Goal: Transaction & Acquisition: Book appointment/travel/reservation

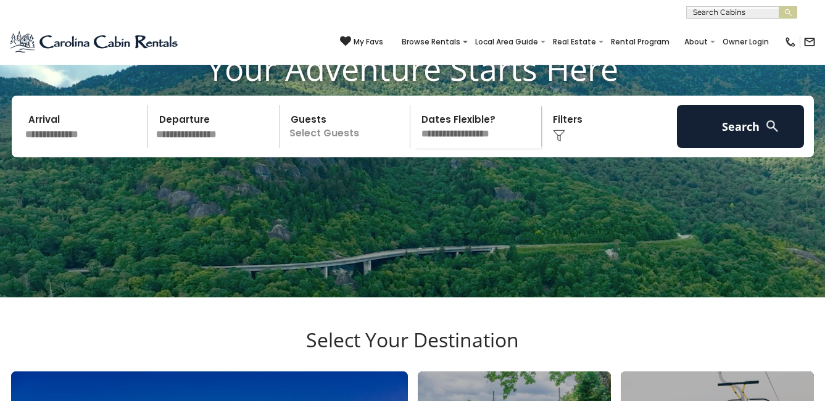
scroll to position [264, 0]
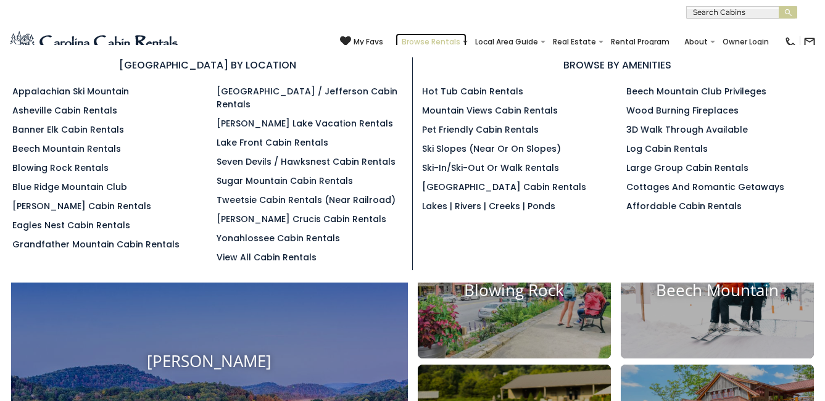
click at [395, 36] on link "Browse Rentals" at bounding box center [430, 41] width 71 height 17
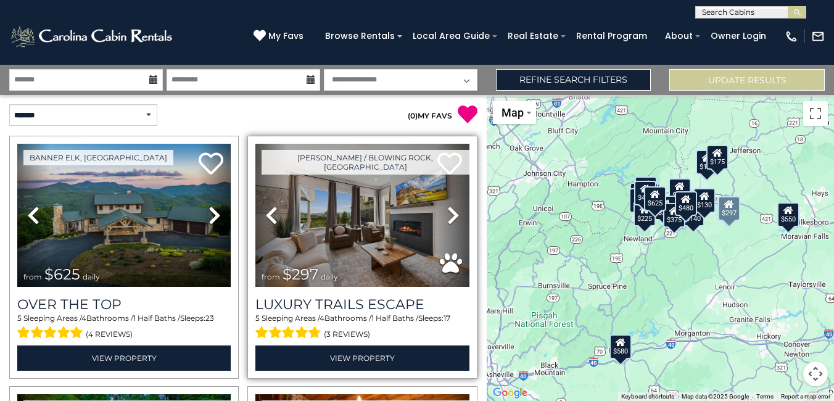
click at [449, 212] on icon at bounding box center [453, 215] width 12 height 20
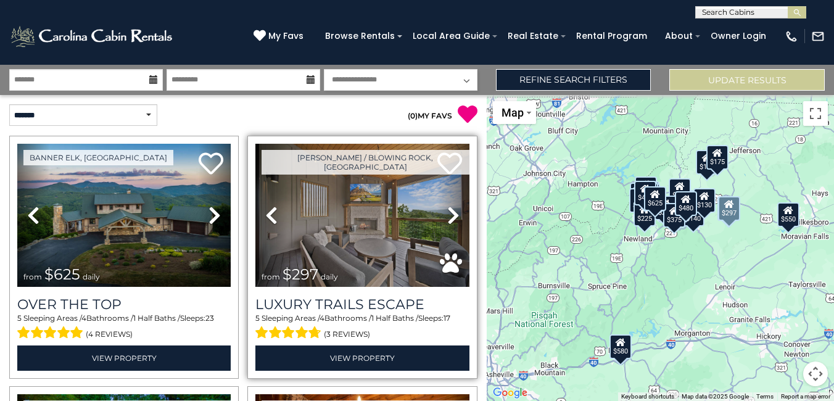
click at [449, 212] on icon at bounding box center [453, 215] width 12 height 20
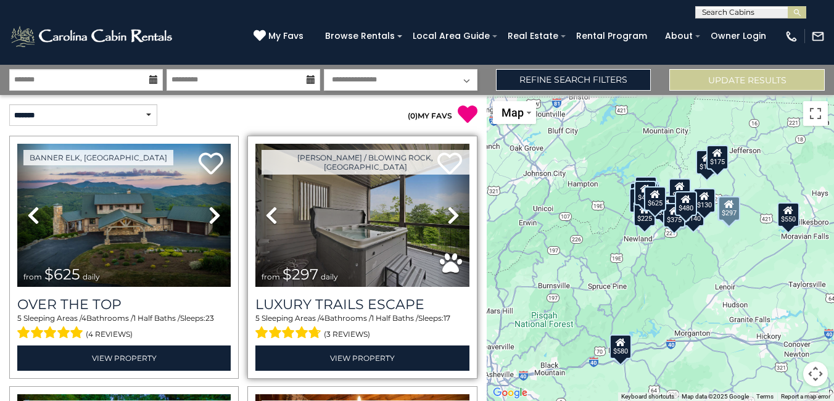
click at [449, 212] on icon at bounding box center [453, 215] width 12 height 20
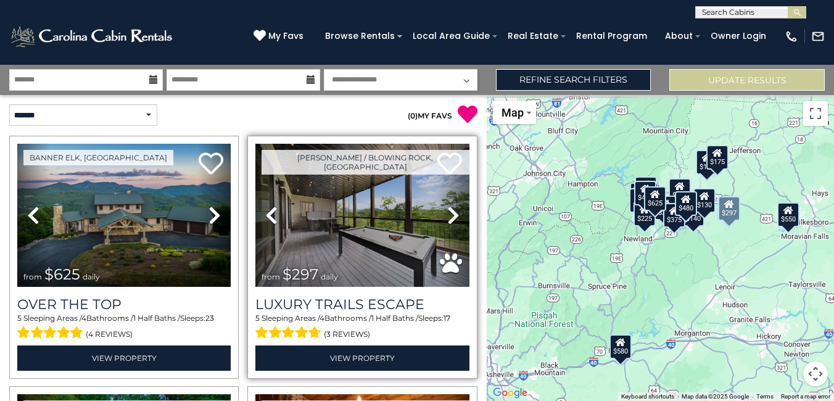
click at [449, 212] on icon at bounding box center [453, 215] width 12 height 20
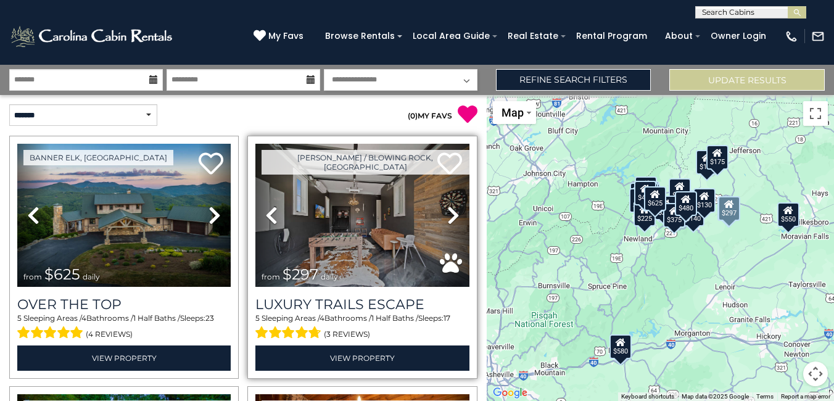
click at [449, 212] on icon at bounding box center [453, 215] width 12 height 20
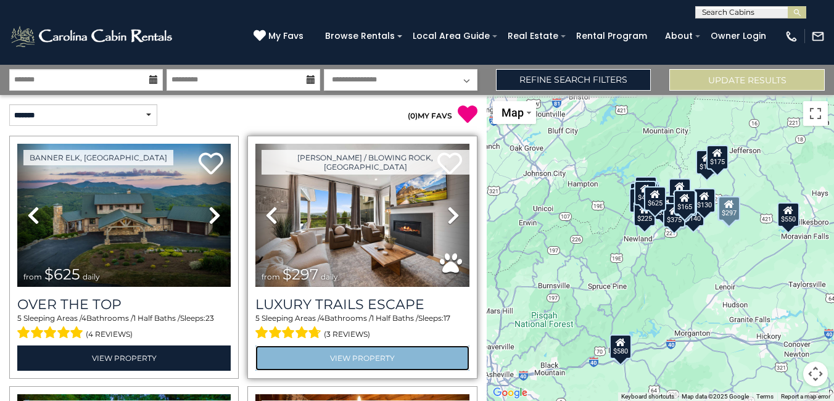
click at [348, 354] on link "View Property" at bounding box center [361, 357] width 213 height 25
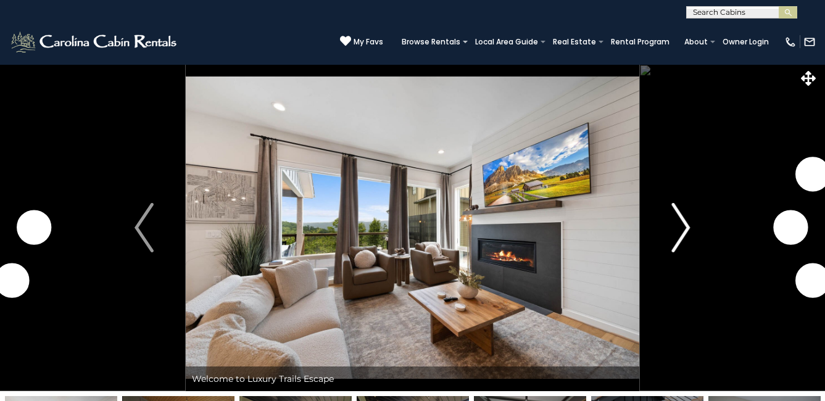
click at [686, 224] on img "Next" at bounding box center [680, 227] width 19 height 49
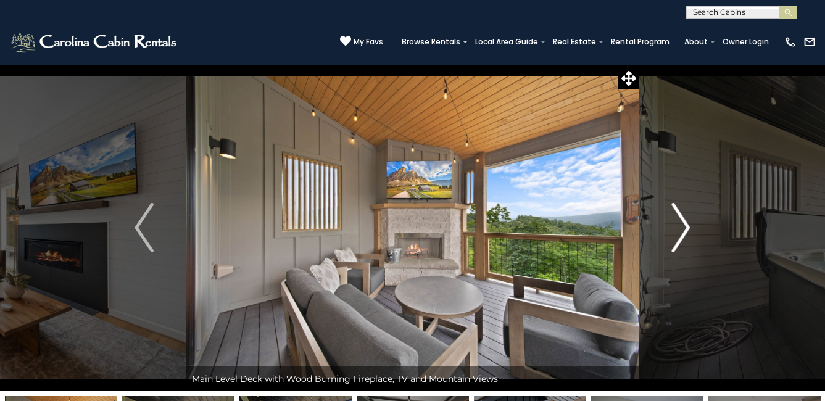
click at [686, 224] on img "Next" at bounding box center [680, 227] width 19 height 49
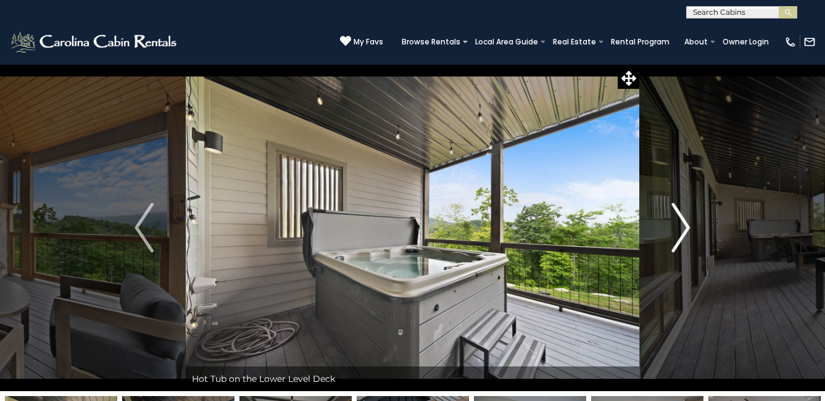
click at [686, 224] on img "Next" at bounding box center [680, 227] width 19 height 49
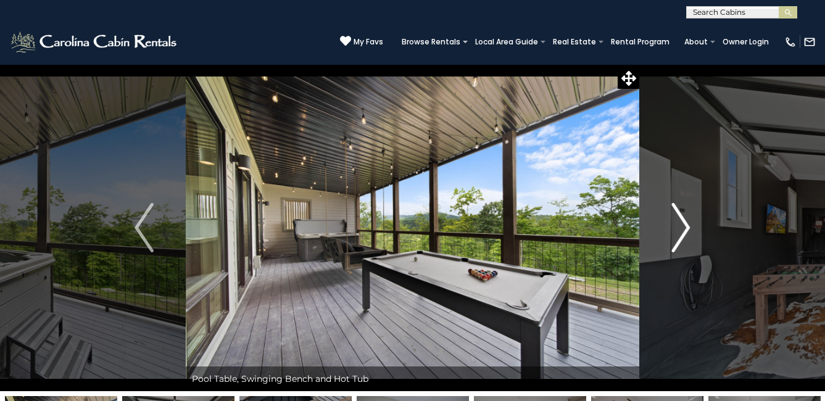
click at [686, 224] on img "Next" at bounding box center [680, 227] width 19 height 49
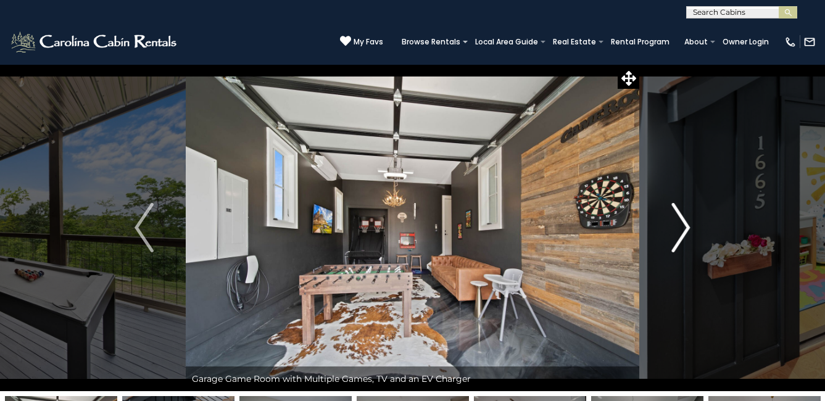
click at [686, 224] on img "Next" at bounding box center [680, 227] width 19 height 49
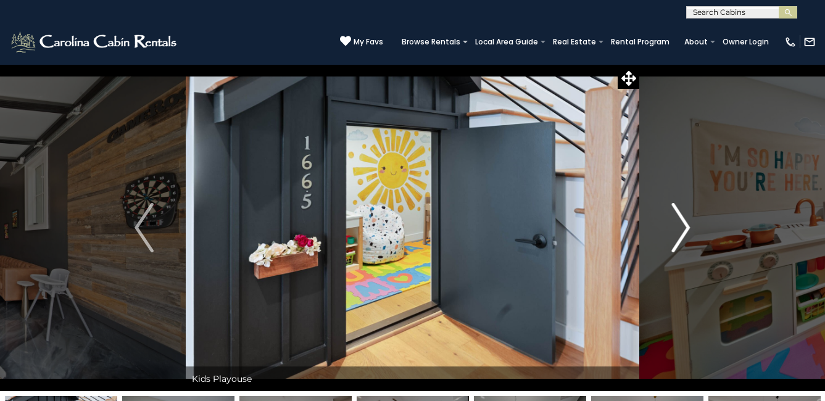
click at [686, 224] on img "Next" at bounding box center [680, 227] width 19 height 49
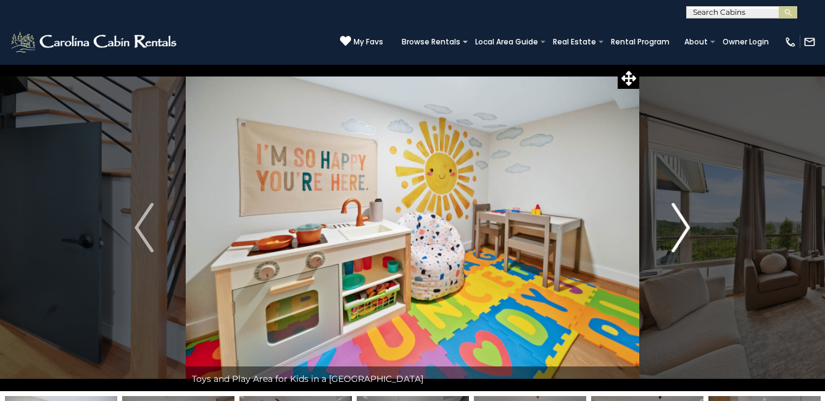
click at [686, 224] on img "Next" at bounding box center [680, 227] width 19 height 49
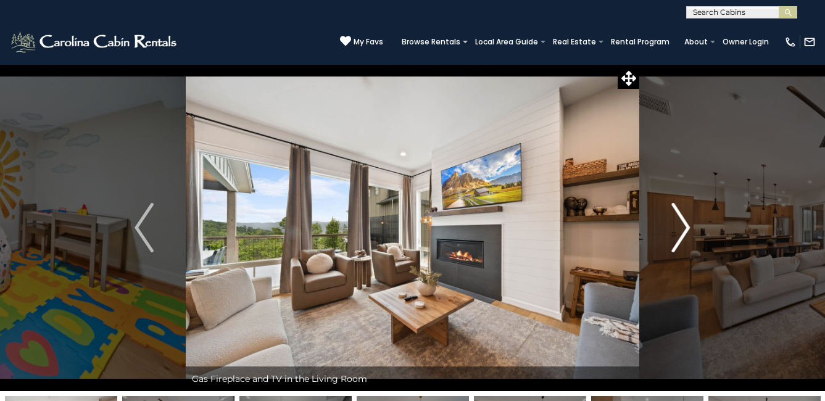
click at [686, 224] on img "Next" at bounding box center [680, 227] width 19 height 49
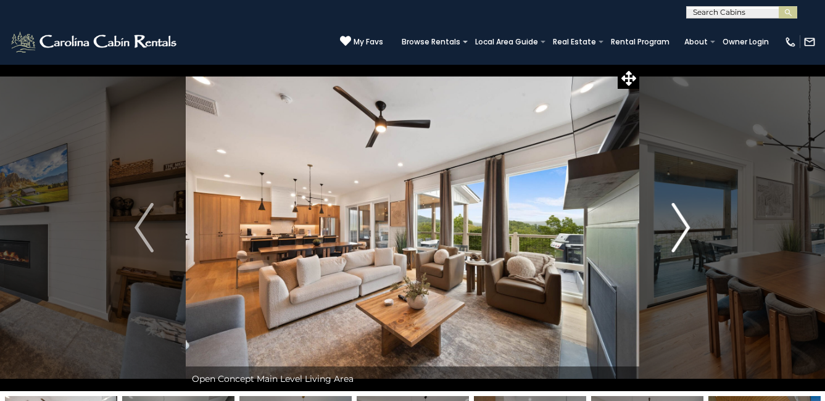
click at [686, 224] on img "Next" at bounding box center [680, 227] width 19 height 49
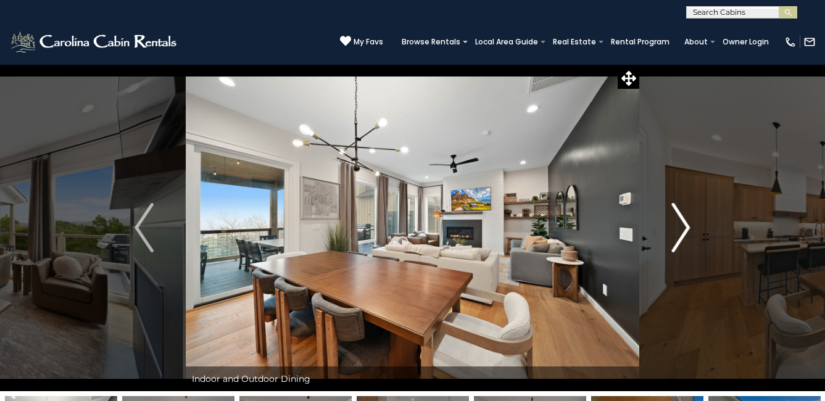
click at [686, 224] on img "Next" at bounding box center [680, 227] width 19 height 49
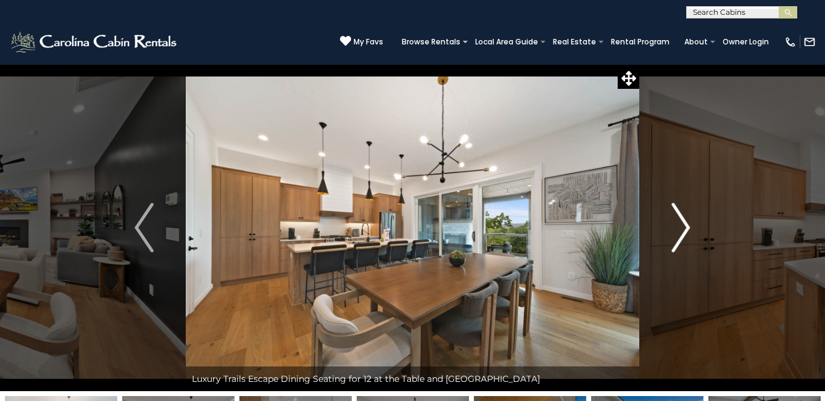
click at [686, 224] on img "Next" at bounding box center [680, 227] width 19 height 49
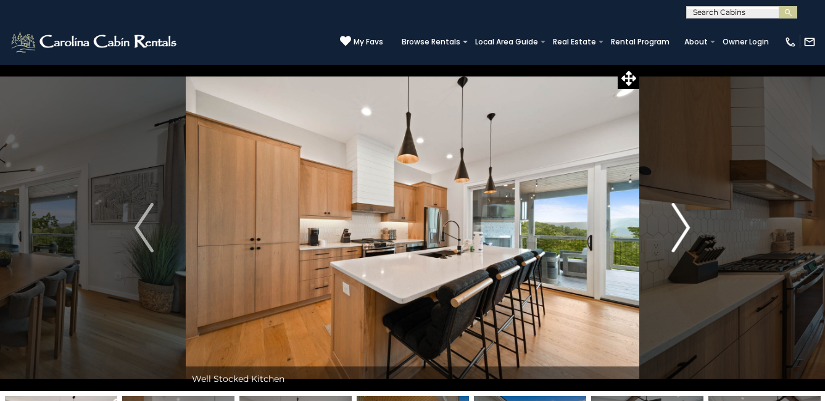
click at [686, 224] on img "Next" at bounding box center [680, 227] width 19 height 49
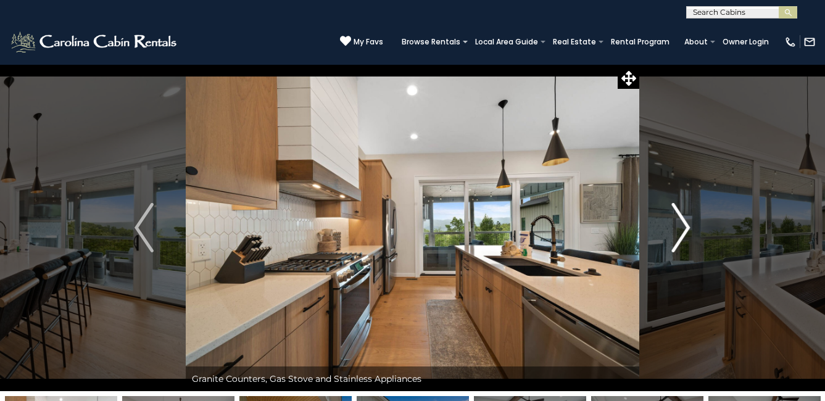
click at [686, 224] on img "Next" at bounding box center [680, 227] width 19 height 49
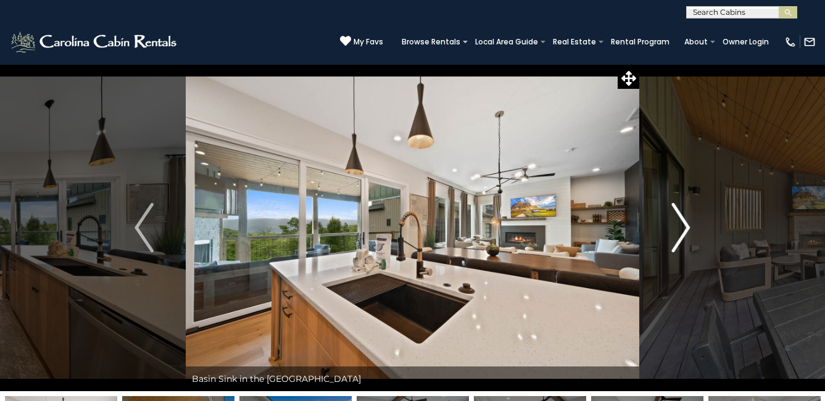
click at [686, 224] on img "Next" at bounding box center [680, 227] width 19 height 49
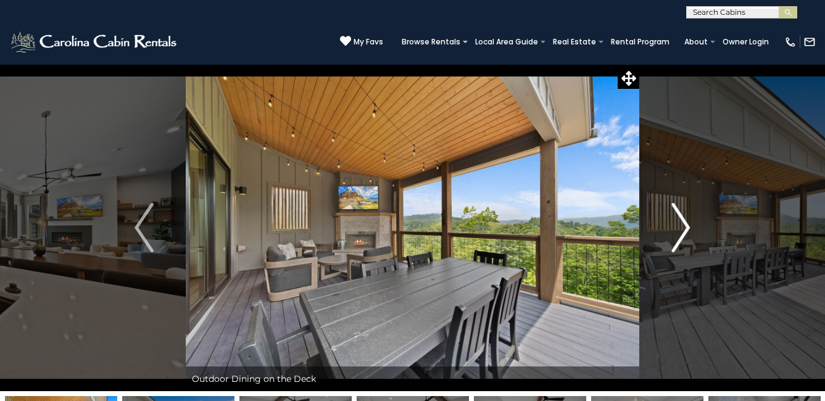
click at [686, 224] on img "Next" at bounding box center [680, 227] width 19 height 49
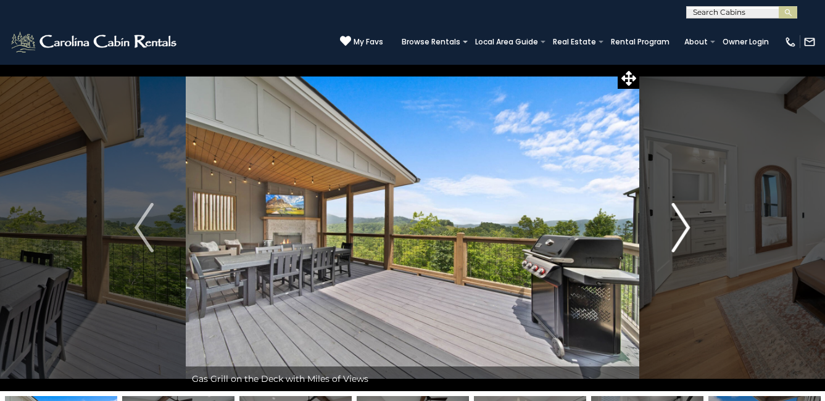
click at [686, 224] on img "Next" at bounding box center [680, 227] width 19 height 49
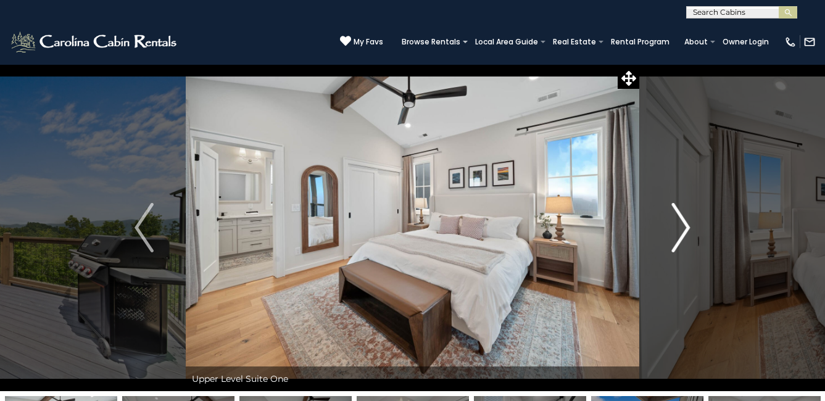
click at [686, 224] on img "Next" at bounding box center [680, 227] width 19 height 49
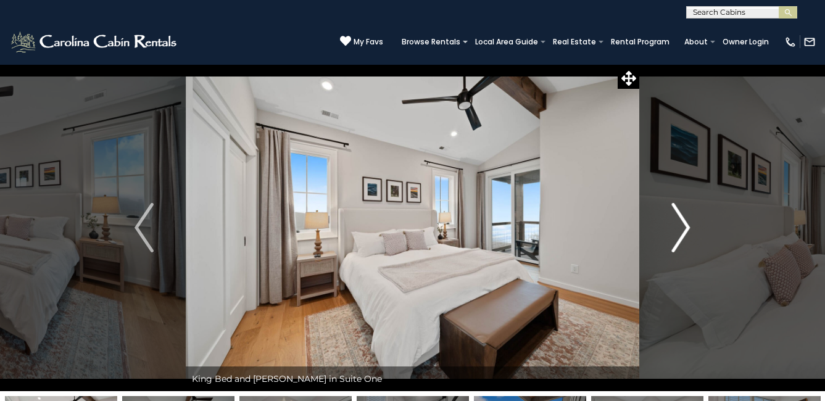
click at [686, 224] on img "Next" at bounding box center [680, 227] width 19 height 49
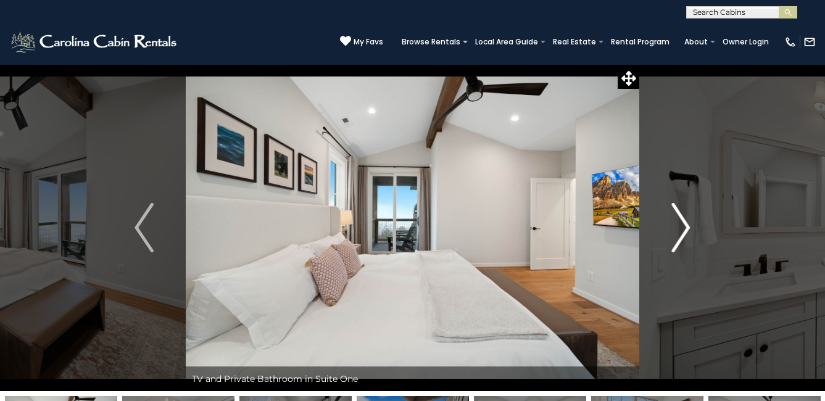
click at [686, 224] on img "Next" at bounding box center [680, 227] width 19 height 49
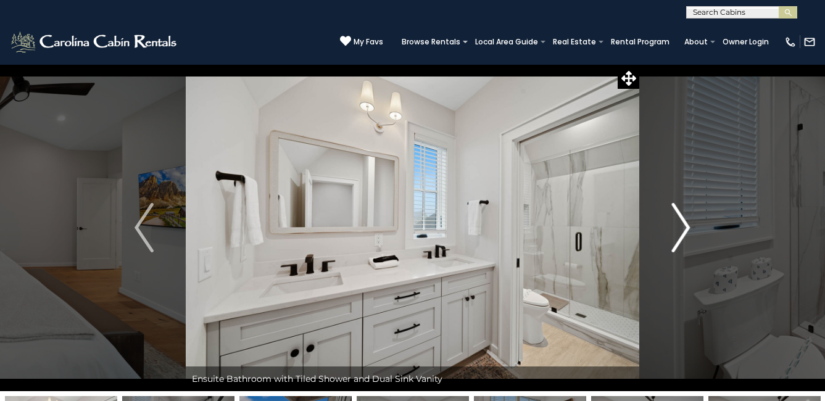
click at [686, 224] on img "Next" at bounding box center [680, 227] width 19 height 49
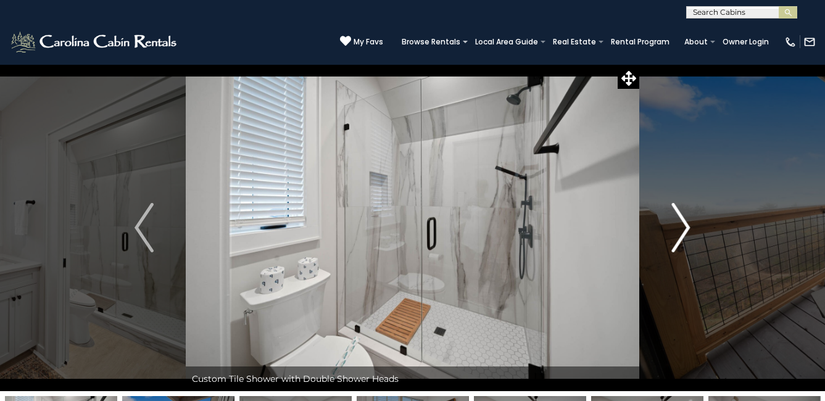
click at [686, 224] on img "Next" at bounding box center [680, 227] width 19 height 49
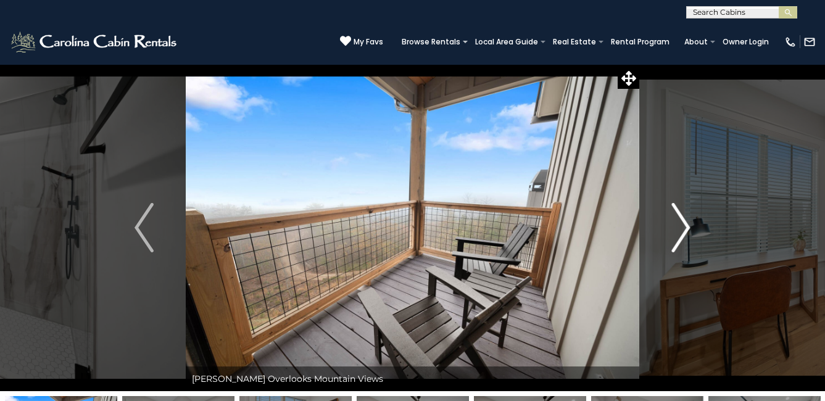
click at [686, 224] on img "Next" at bounding box center [680, 227] width 19 height 49
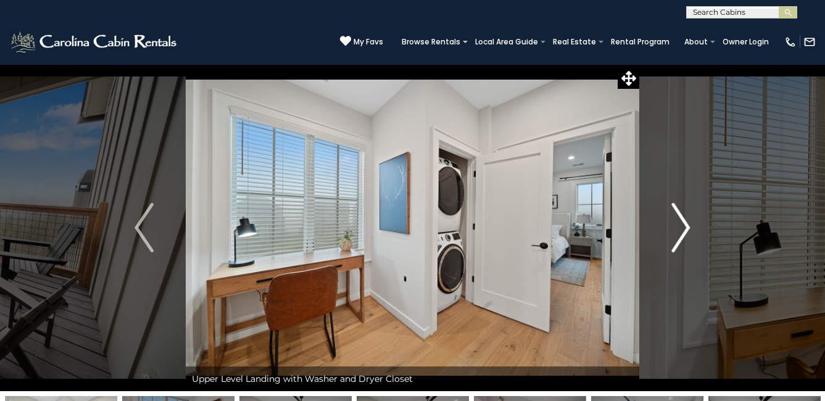
click at [686, 224] on img "Next" at bounding box center [680, 227] width 19 height 49
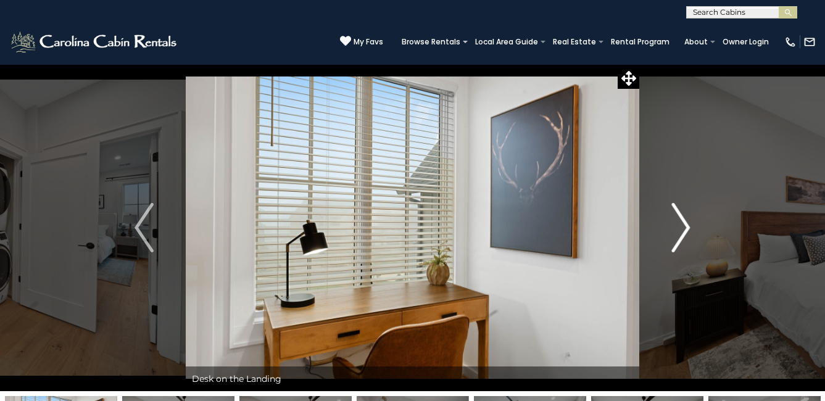
click at [686, 224] on img "Next" at bounding box center [680, 227] width 19 height 49
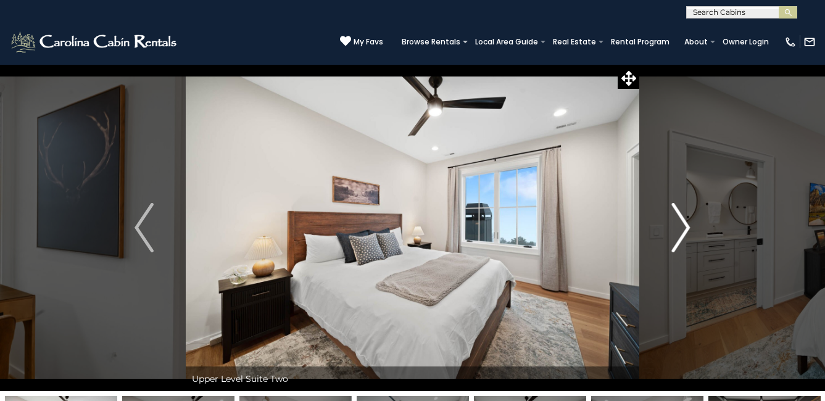
click at [686, 224] on img "Next" at bounding box center [680, 227] width 19 height 49
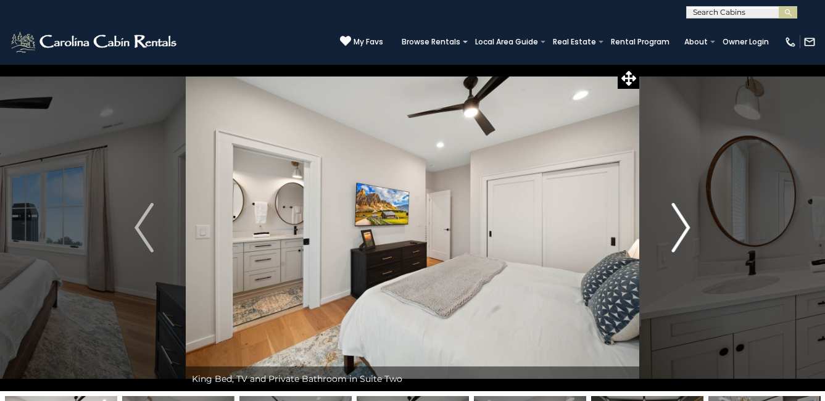
click at [686, 224] on img "Next" at bounding box center [680, 227] width 19 height 49
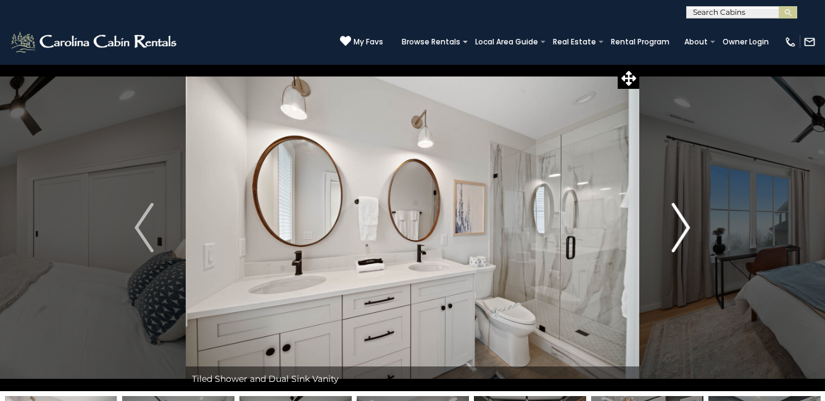
click at [686, 224] on img "Next" at bounding box center [680, 227] width 19 height 49
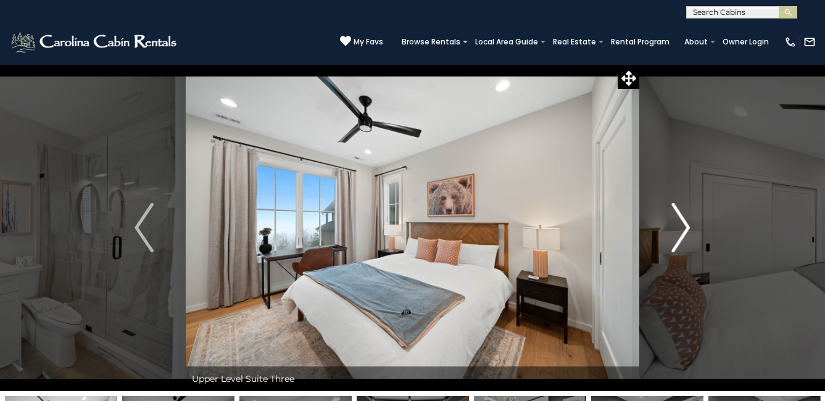
click at [686, 224] on img "Next" at bounding box center [680, 227] width 19 height 49
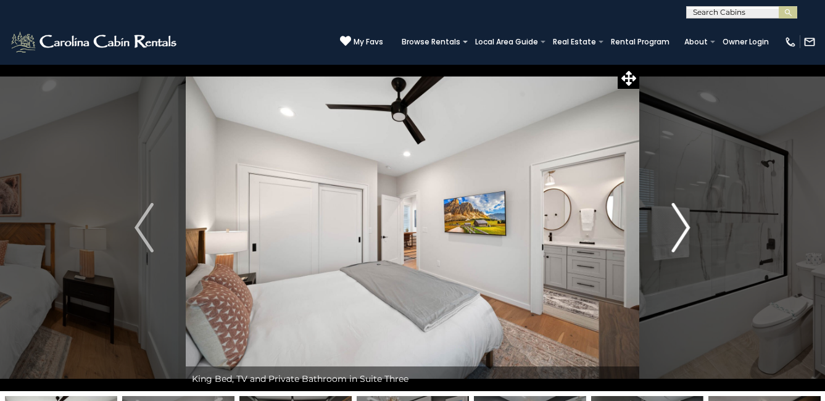
click at [686, 224] on img "Next" at bounding box center [680, 227] width 19 height 49
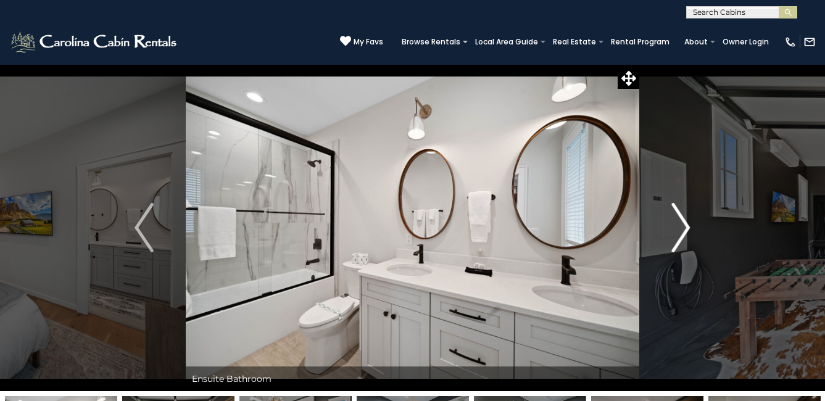
click at [686, 224] on img "Next" at bounding box center [680, 227] width 19 height 49
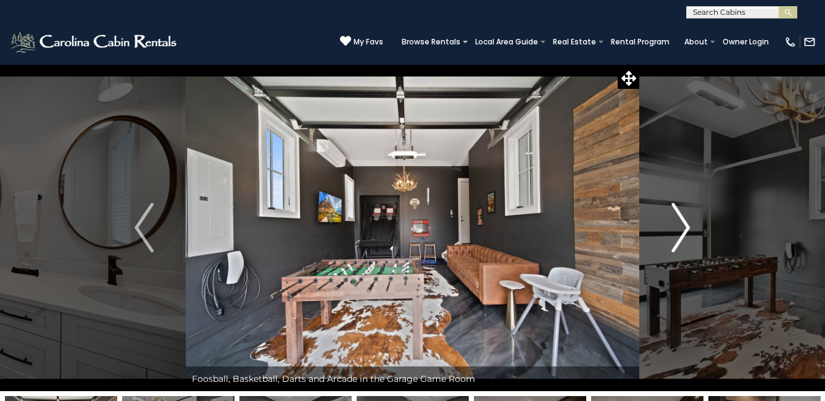
click at [686, 224] on img "Next" at bounding box center [680, 227] width 19 height 49
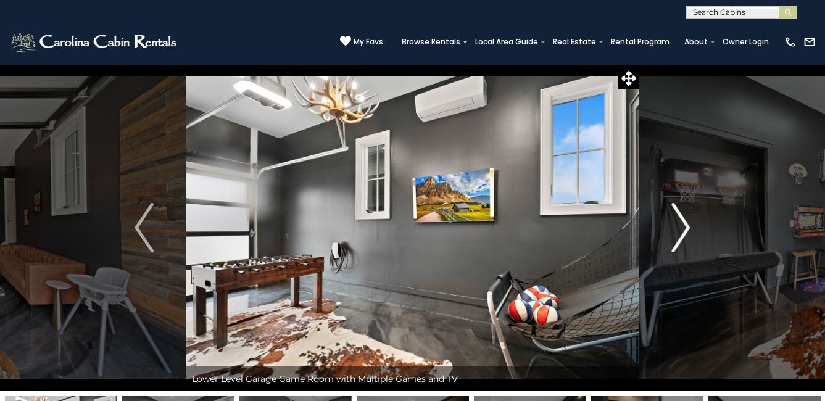
click at [686, 224] on img "Next" at bounding box center [680, 227] width 19 height 49
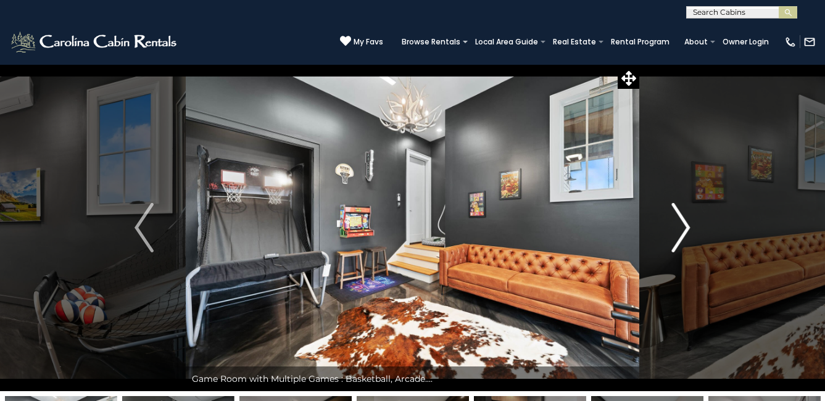
click at [686, 224] on img "Next" at bounding box center [680, 227] width 19 height 49
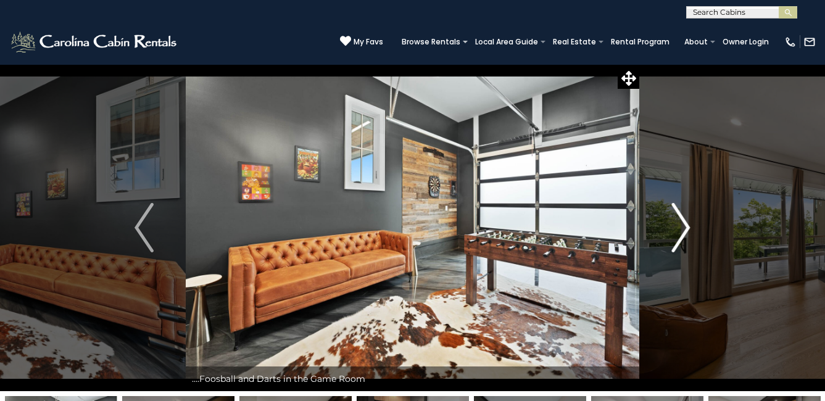
click at [686, 224] on img "Next" at bounding box center [680, 227] width 19 height 49
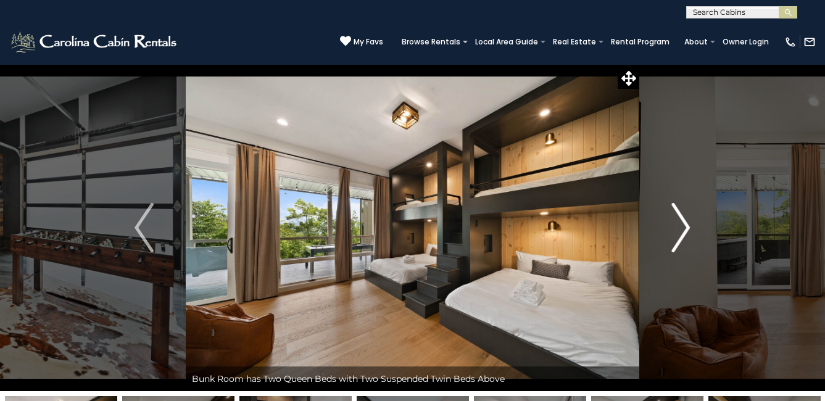
click at [686, 224] on img "Next" at bounding box center [680, 227] width 19 height 49
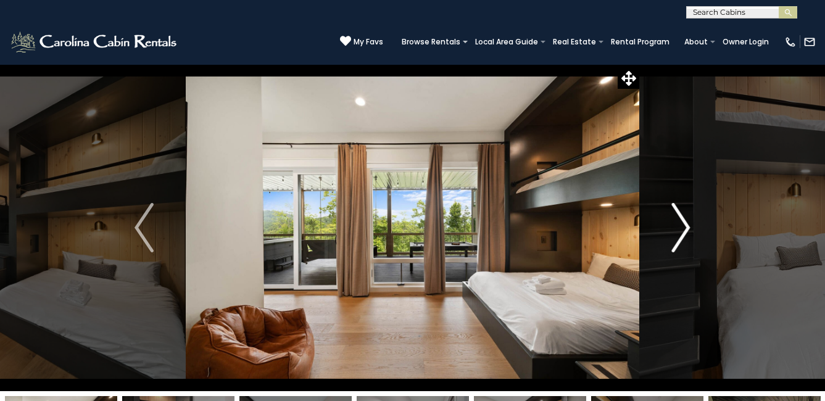
click at [686, 224] on img "Next" at bounding box center [680, 227] width 19 height 49
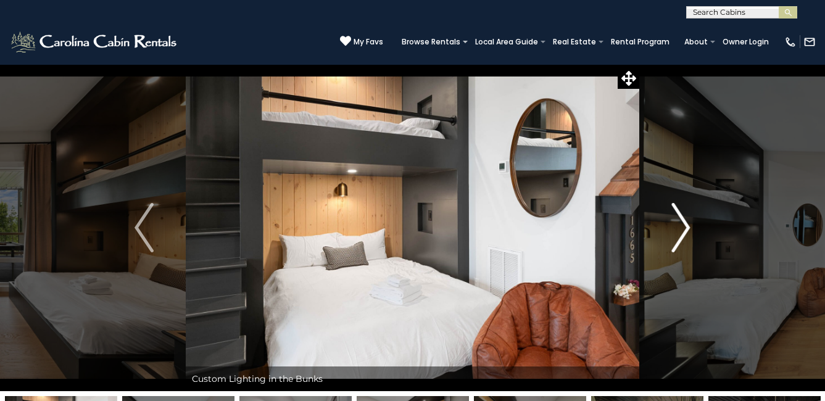
click at [686, 224] on img "Next" at bounding box center [680, 227] width 19 height 49
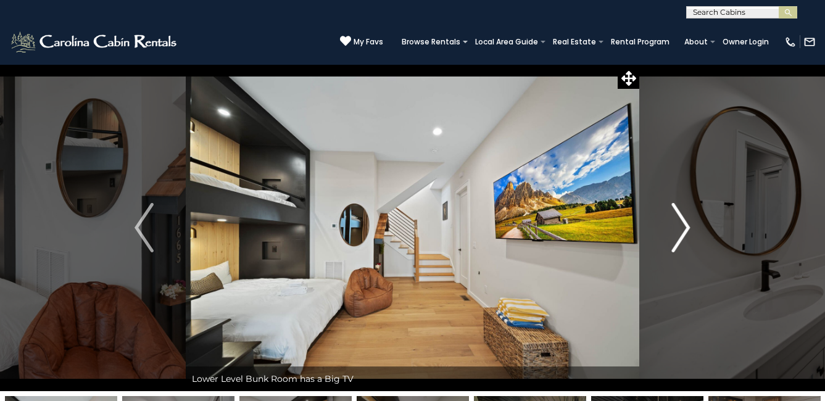
click at [686, 224] on img "Next" at bounding box center [680, 227] width 19 height 49
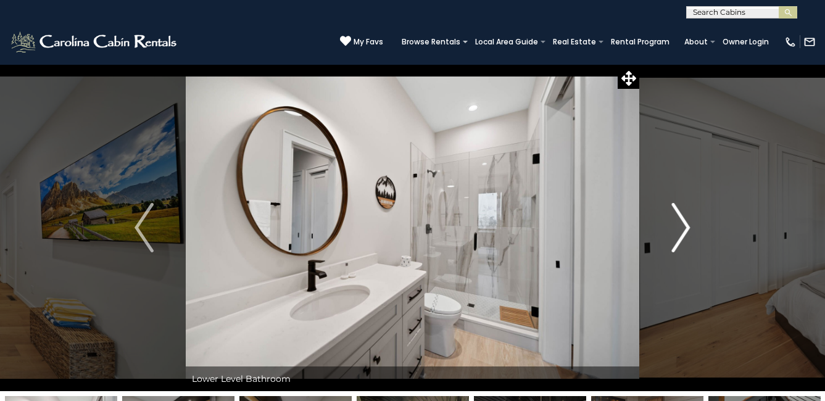
click at [686, 224] on img "Next" at bounding box center [680, 227] width 19 height 49
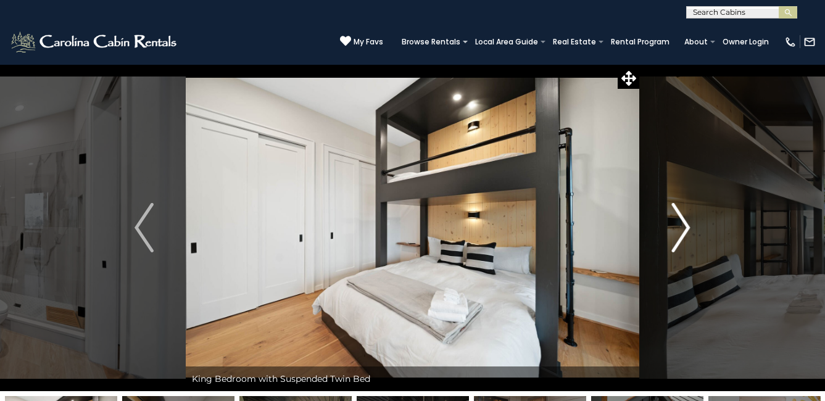
click at [686, 224] on img "Next" at bounding box center [680, 227] width 19 height 49
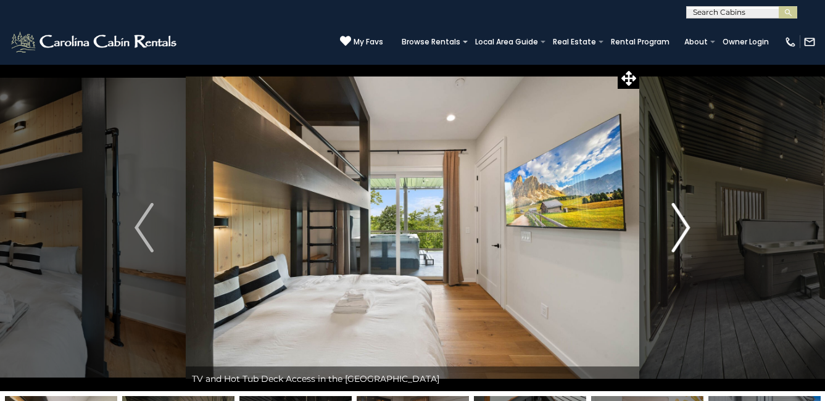
click at [686, 224] on img "Next" at bounding box center [680, 227] width 19 height 49
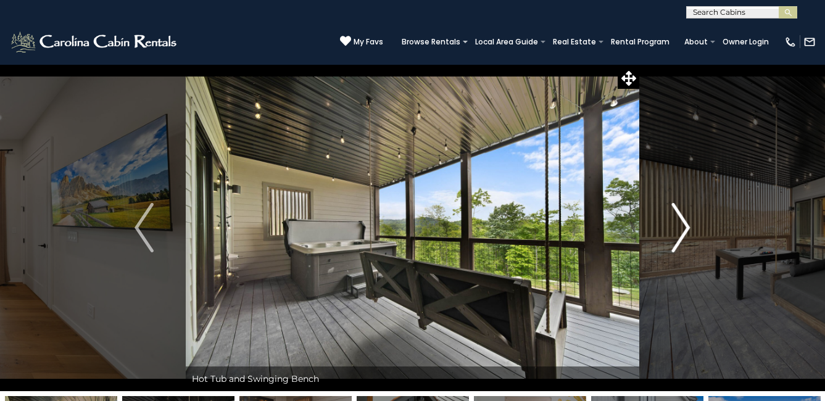
click at [686, 224] on img "Next" at bounding box center [680, 227] width 19 height 49
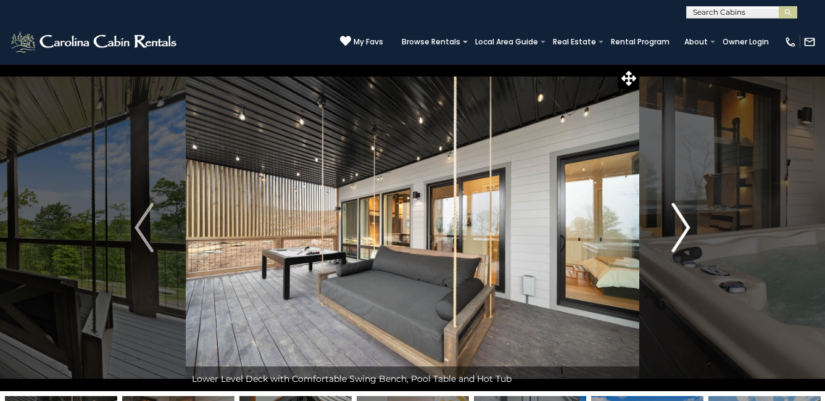
click at [686, 224] on img "Next" at bounding box center [680, 227] width 19 height 49
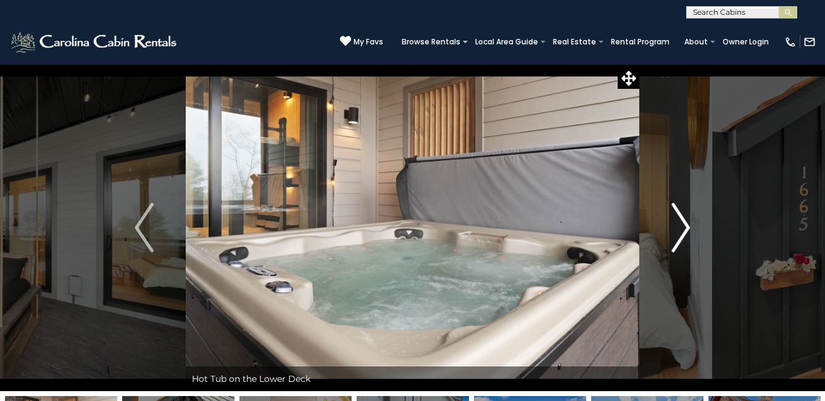
click at [686, 224] on img "Next" at bounding box center [680, 227] width 19 height 49
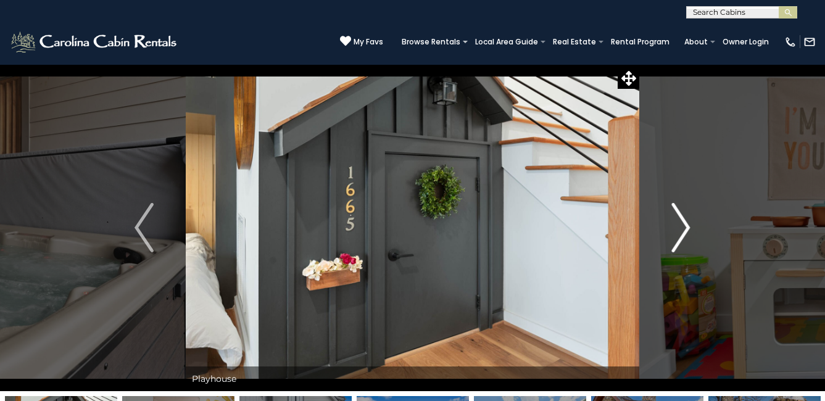
click at [686, 224] on img "Next" at bounding box center [680, 227] width 19 height 49
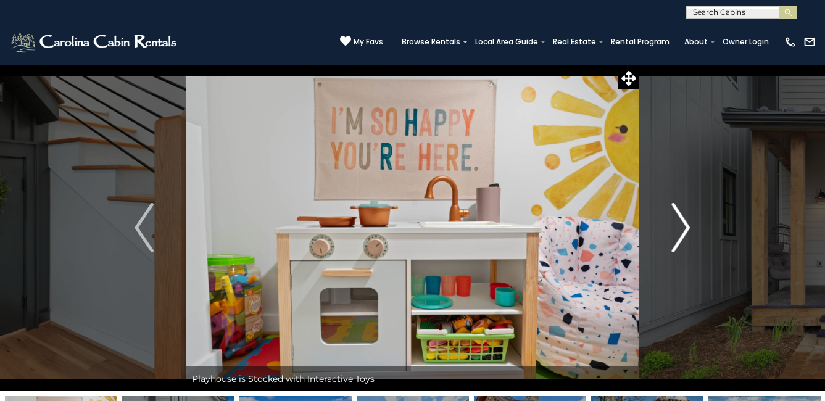
click at [686, 224] on img "Next" at bounding box center [680, 227] width 19 height 49
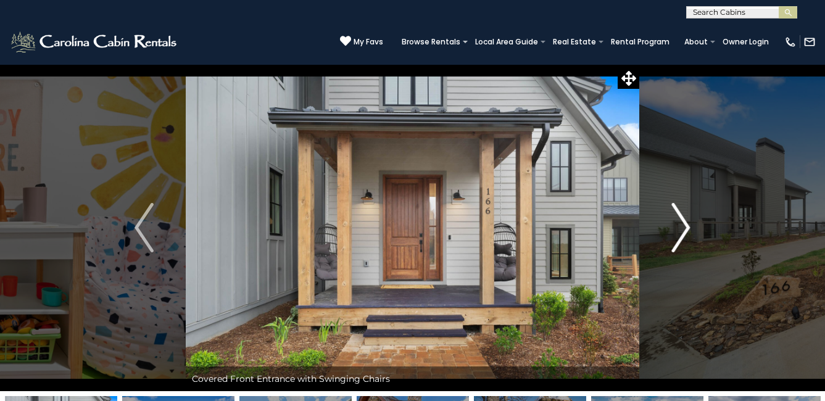
click at [686, 224] on img "Next" at bounding box center [680, 227] width 19 height 49
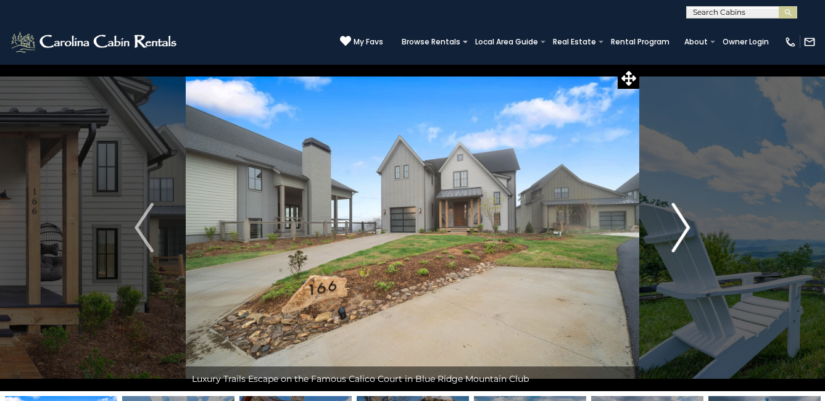
click at [686, 224] on img "Next" at bounding box center [680, 227] width 19 height 49
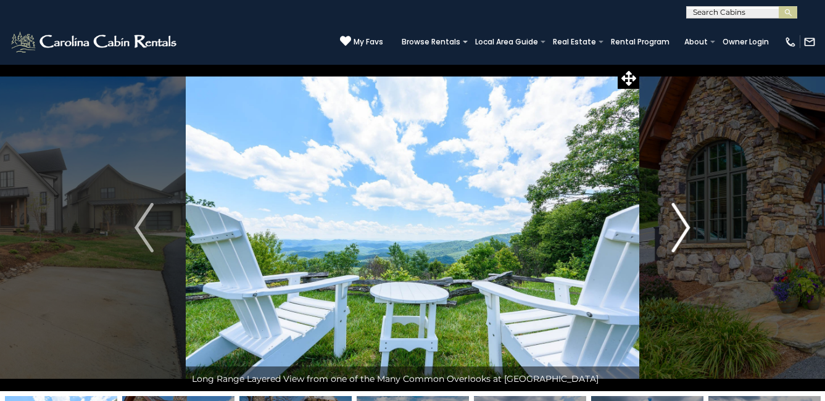
click at [686, 224] on img "Next" at bounding box center [680, 227] width 19 height 49
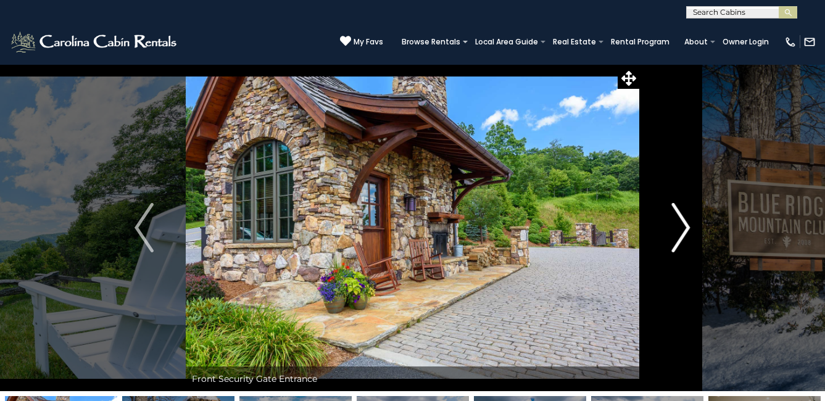
click at [686, 224] on img "Next" at bounding box center [680, 227] width 19 height 49
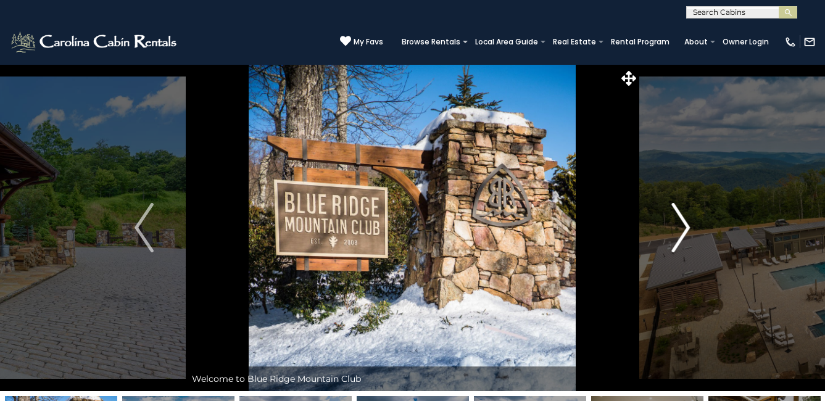
click at [686, 224] on img "Next" at bounding box center [680, 227] width 19 height 49
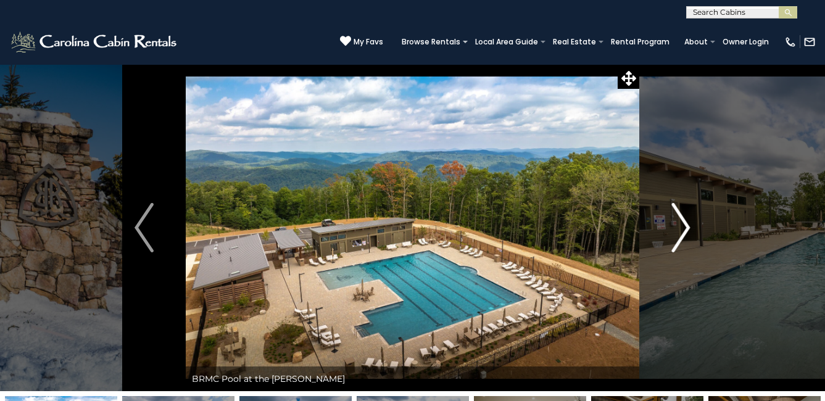
click at [686, 224] on img "Next" at bounding box center [680, 227] width 19 height 49
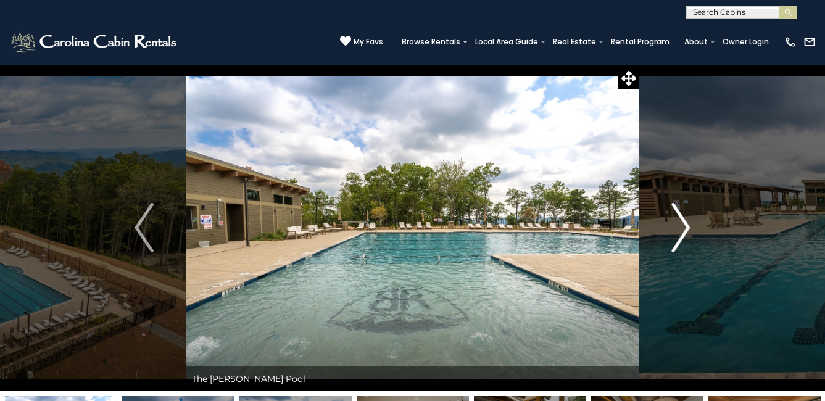
click at [686, 224] on img "Next" at bounding box center [680, 227] width 19 height 49
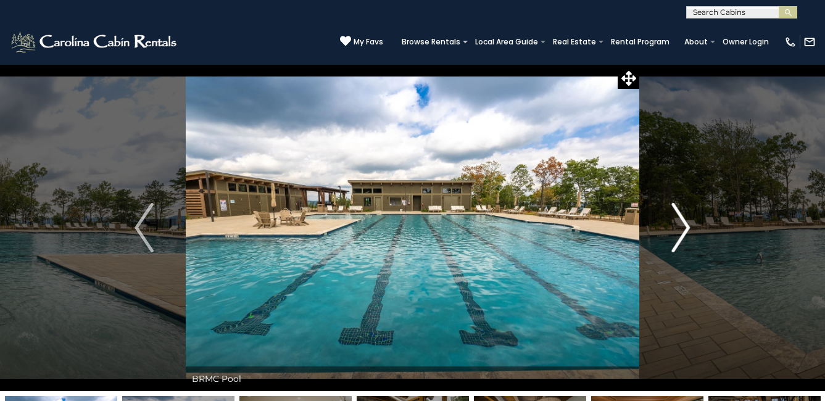
click at [686, 224] on img "Next" at bounding box center [680, 227] width 19 height 49
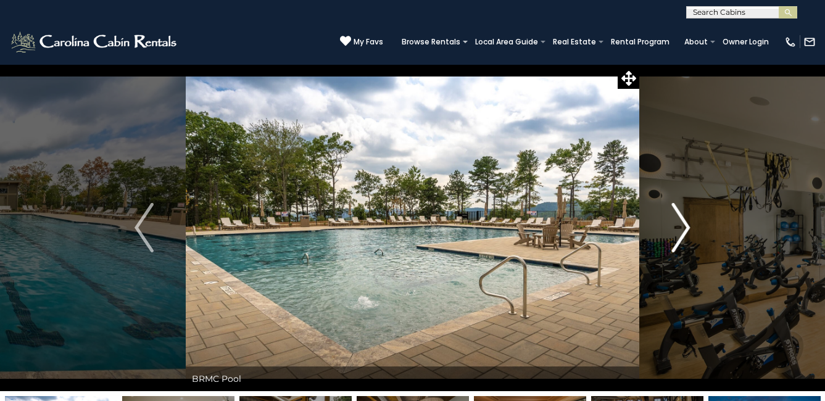
click at [686, 224] on img "Next" at bounding box center [680, 227] width 19 height 49
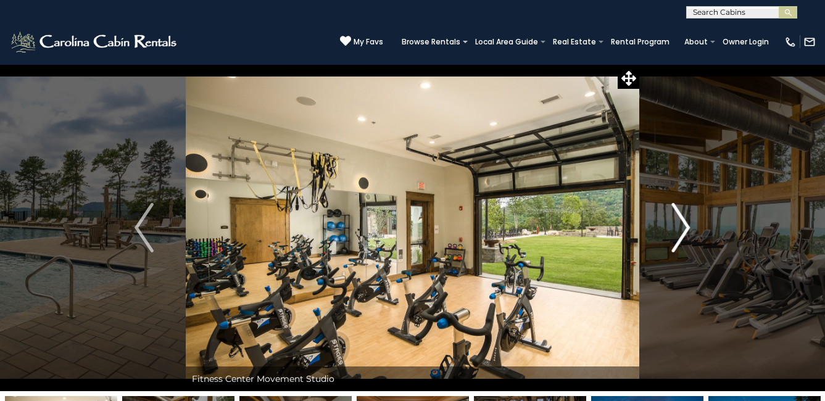
click at [686, 224] on img "Next" at bounding box center [680, 227] width 19 height 49
